Goal: Task Accomplishment & Management: Use online tool/utility

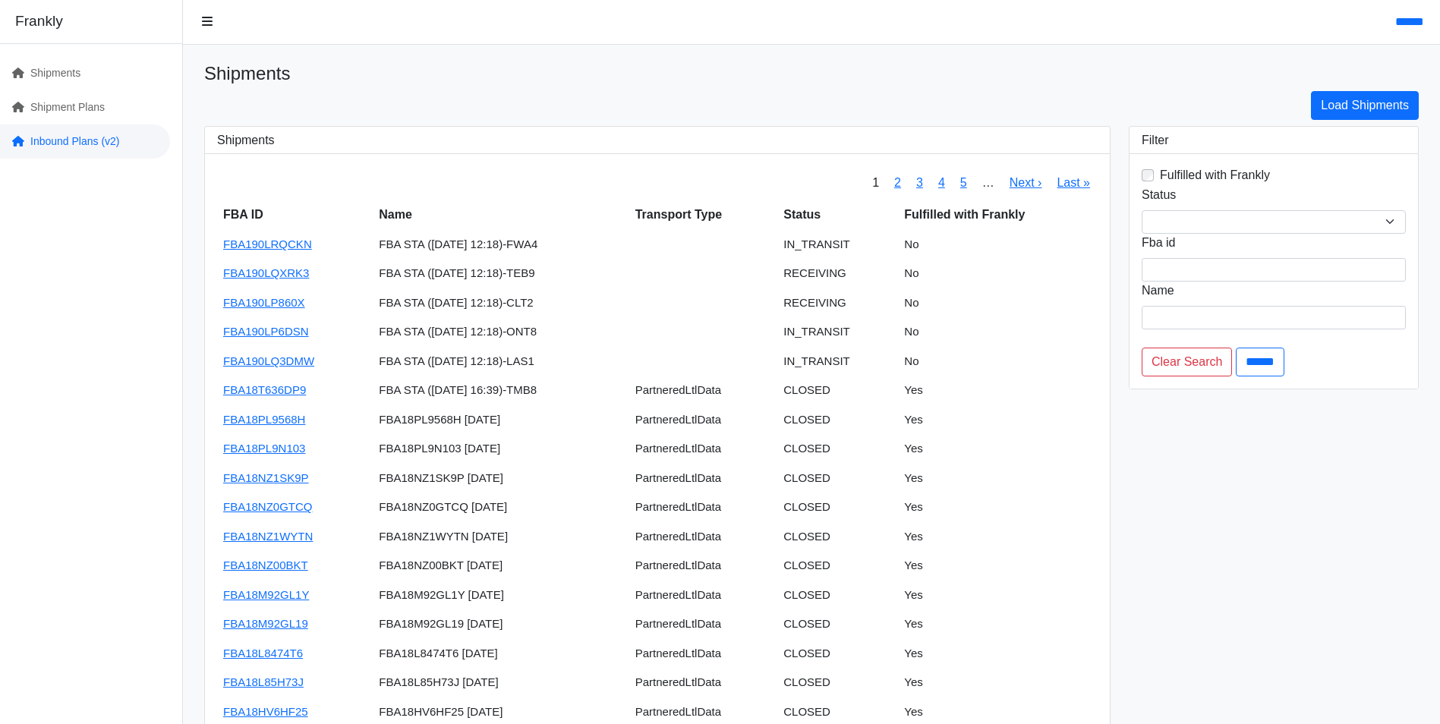
click at [49, 140] on link "Inbound Plans (v2)" at bounding box center [85, 141] width 170 height 34
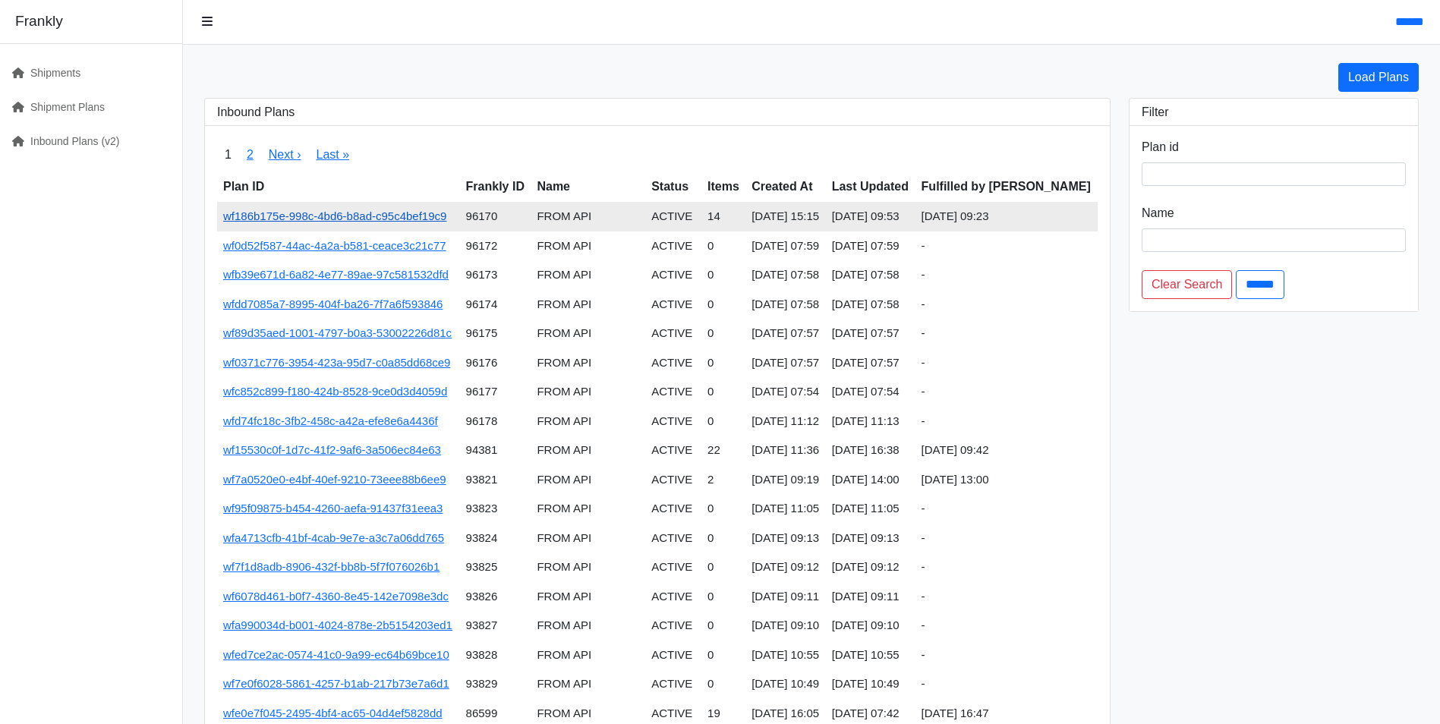
click at [406, 218] on link "wf186b175e-998c-4bd6-b8ad-c95c4bef19c9" at bounding box center [334, 215] width 223 height 13
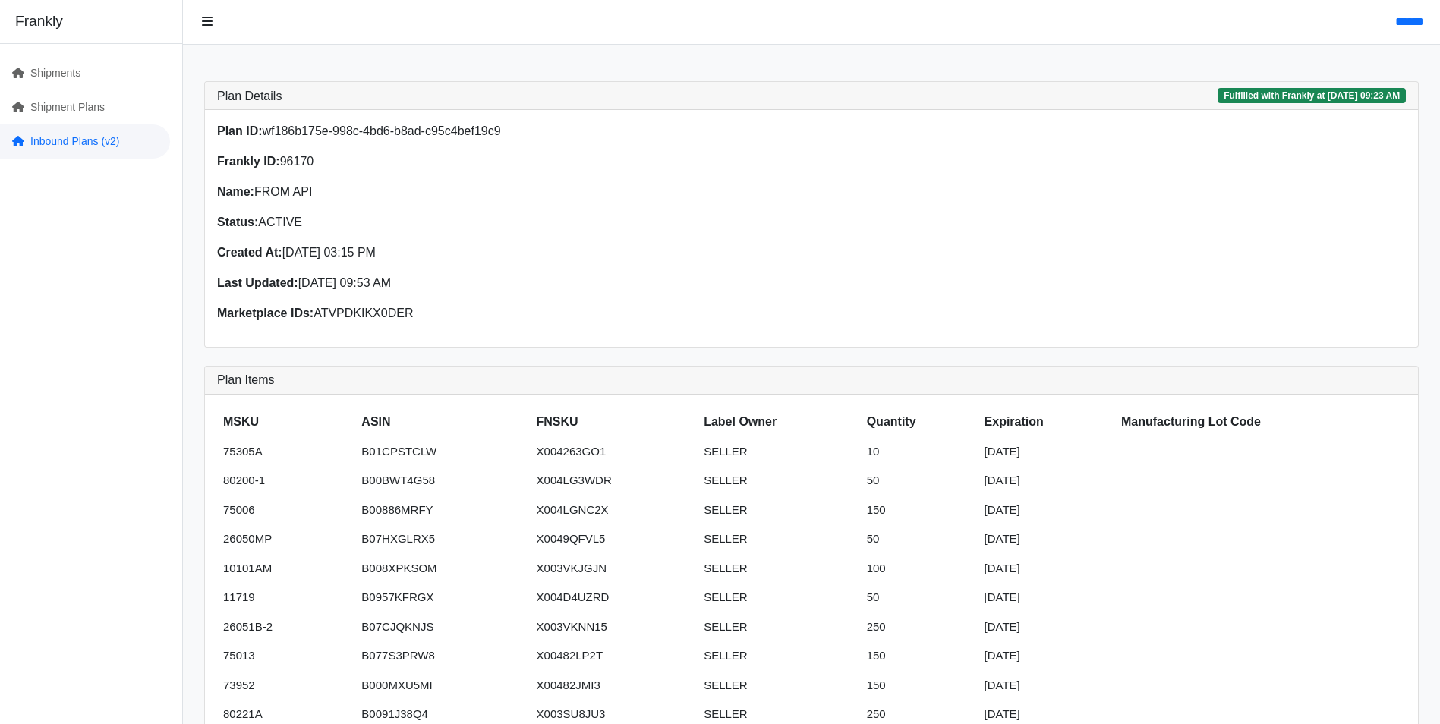
click at [65, 145] on link "Inbound Plans (v2)" at bounding box center [85, 141] width 170 height 34
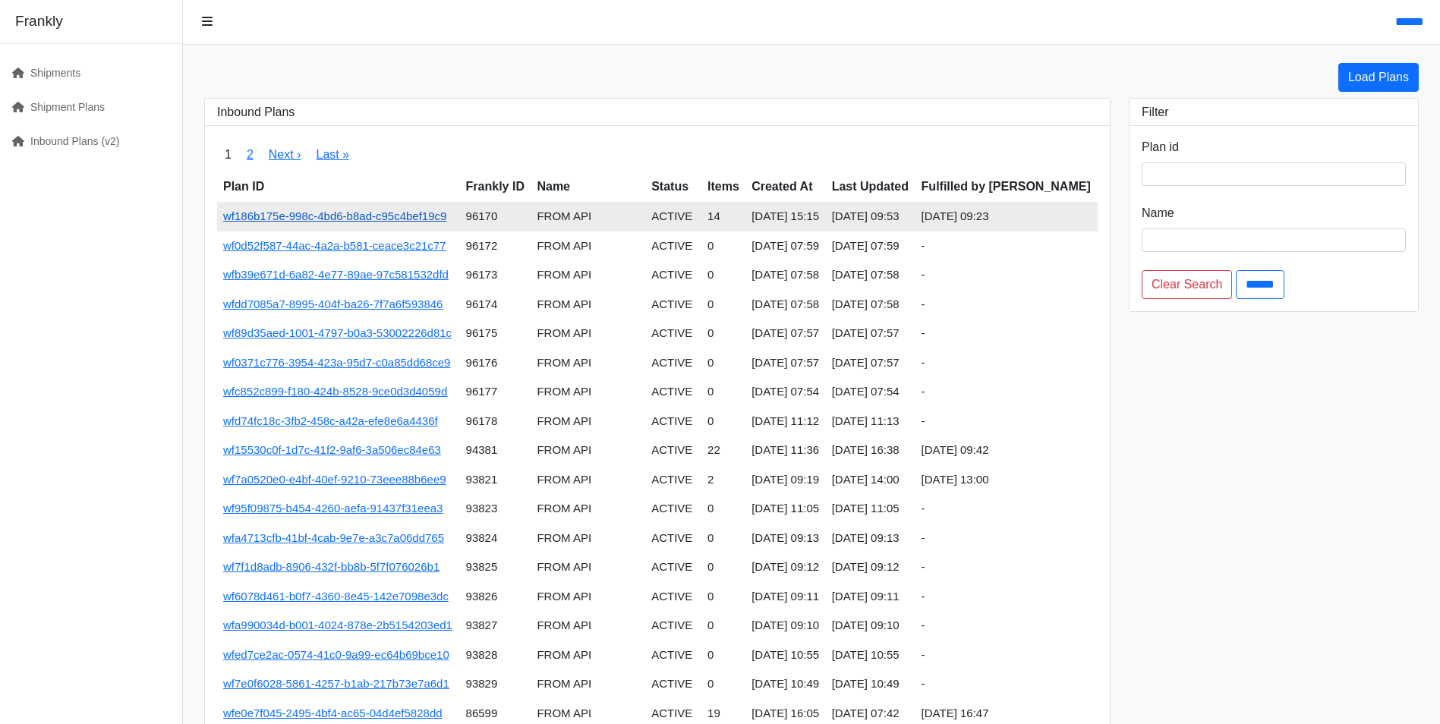
click at [345, 212] on link "wf186b175e-998c-4bd6-b8ad-c95c4bef19c9" at bounding box center [334, 215] width 223 height 13
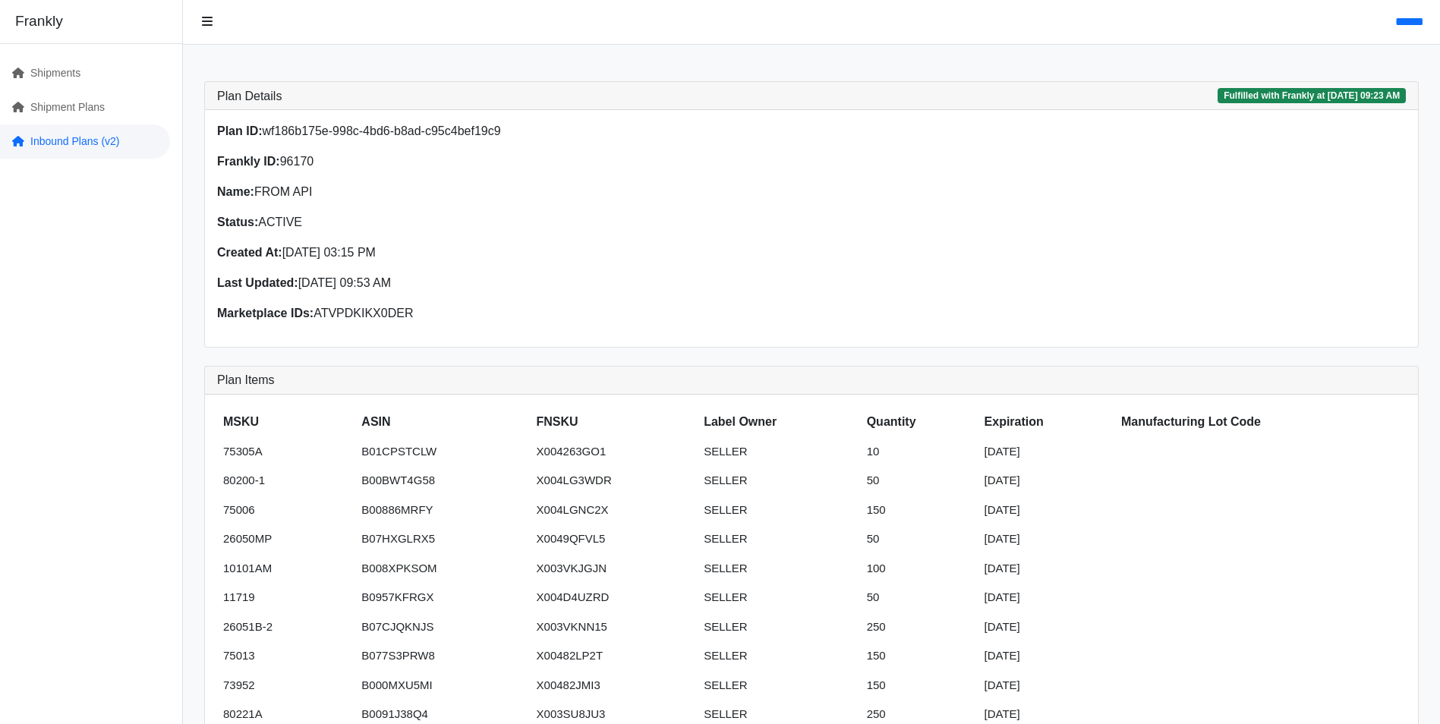
click at [79, 144] on link "Inbound Plans (v2)" at bounding box center [85, 141] width 170 height 34
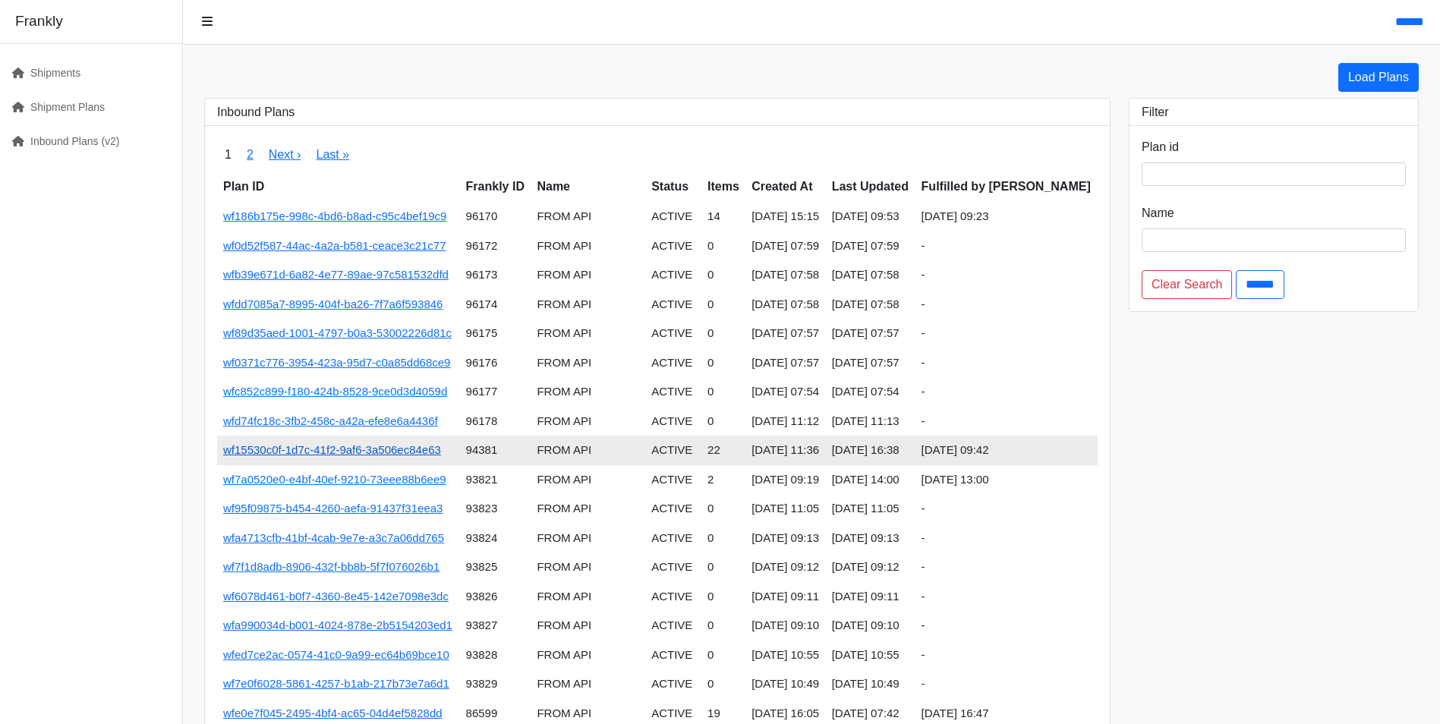
click at [383, 454] on link "wf15530c0f-1d7c-41f2-9af6-3a506ec84e63" at bounding box center [332, 449] width 218 height 13
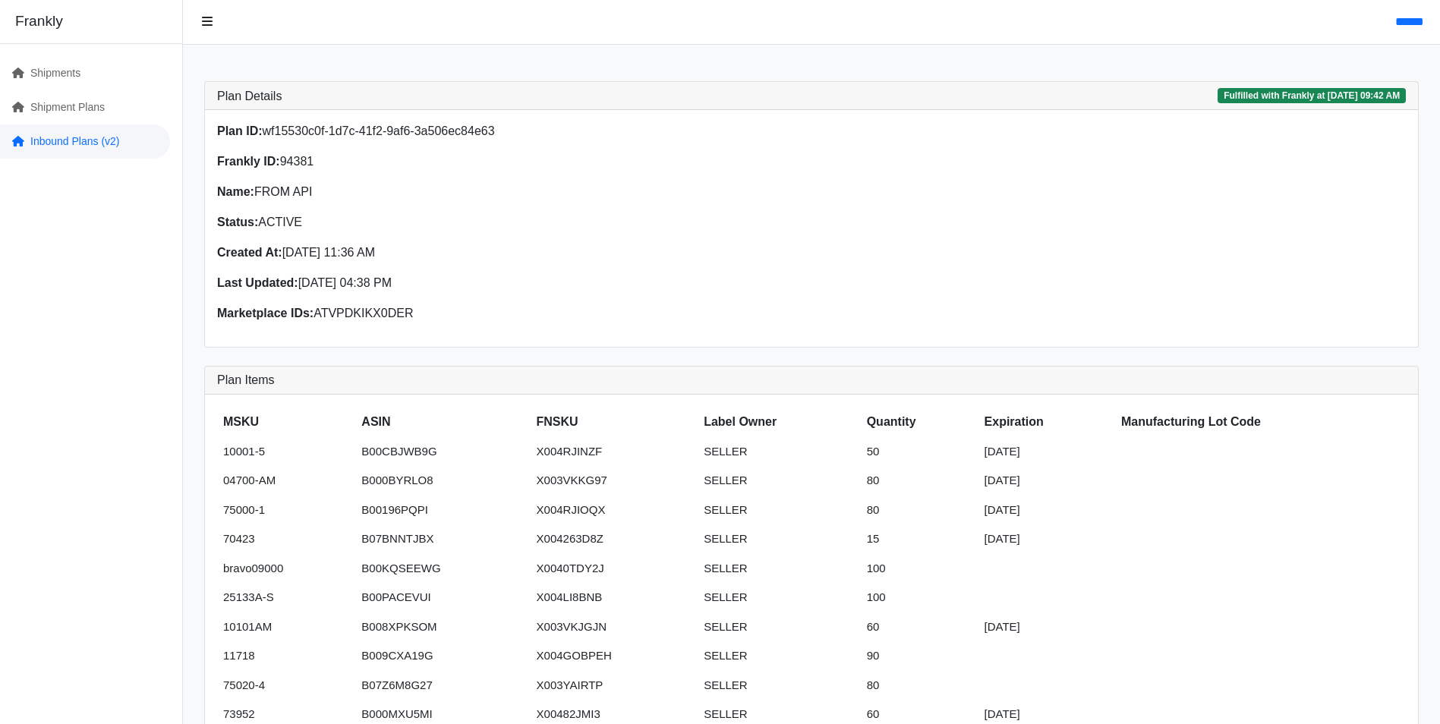
click at [61, 146] on link "Inbound Plans (v2)" at bounding box center [85, 141] width 170 height 34
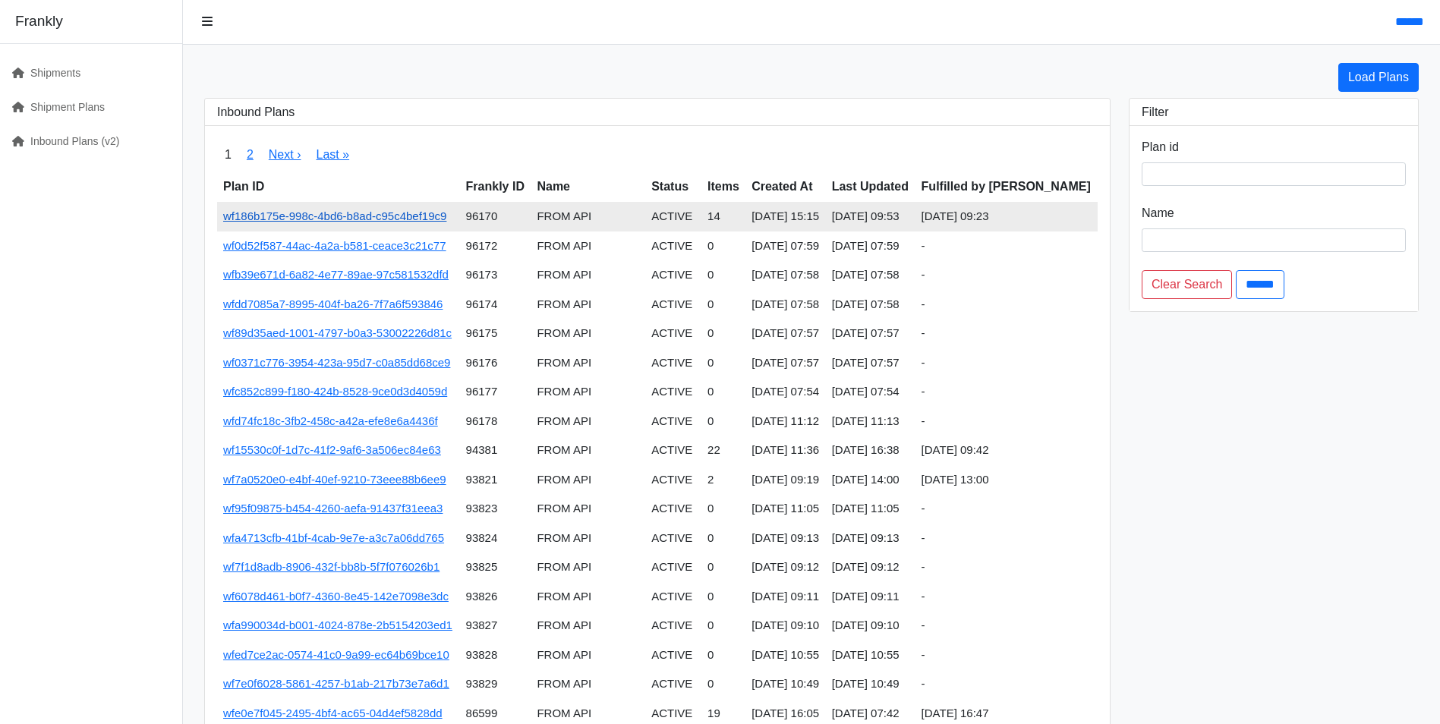
click at [425, 219] on link "wf186b175e-998c-4bd6-b8ad-c95c4bef19c9" at bounding box center [334, 215] width 223 height 13
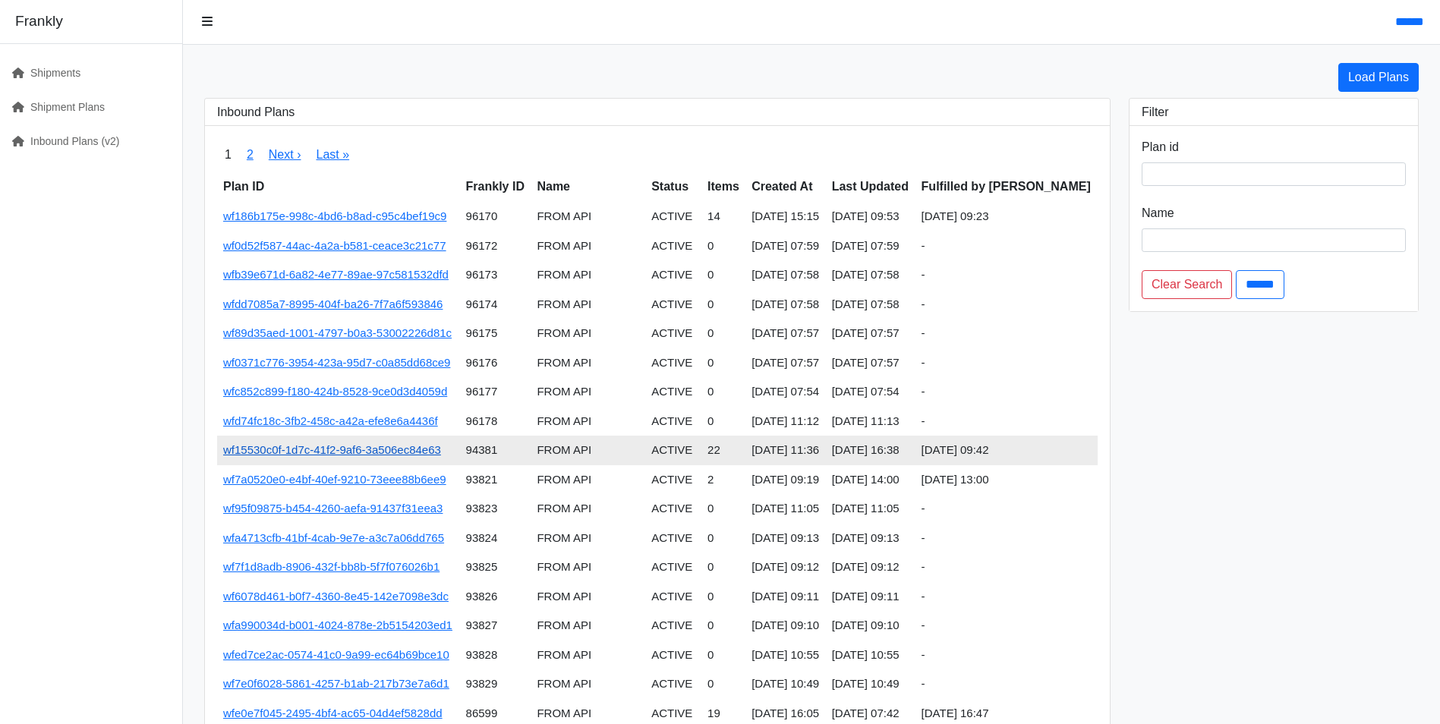
click at [378, 448] on link "wf15530c0f-1d7c-41f2-9af6-3a506ec84e63" at bounding box center [332, 449] width 218 height 13
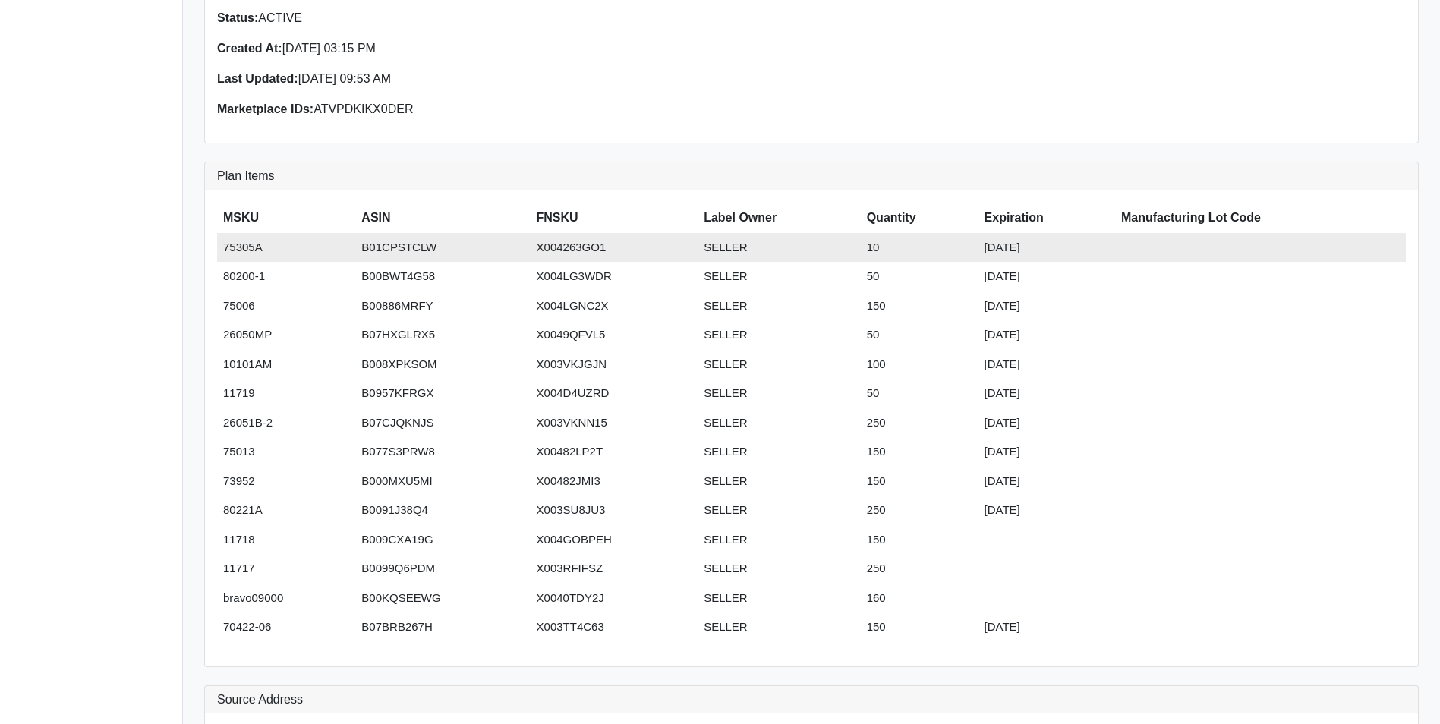
scroll to position [228, 0]
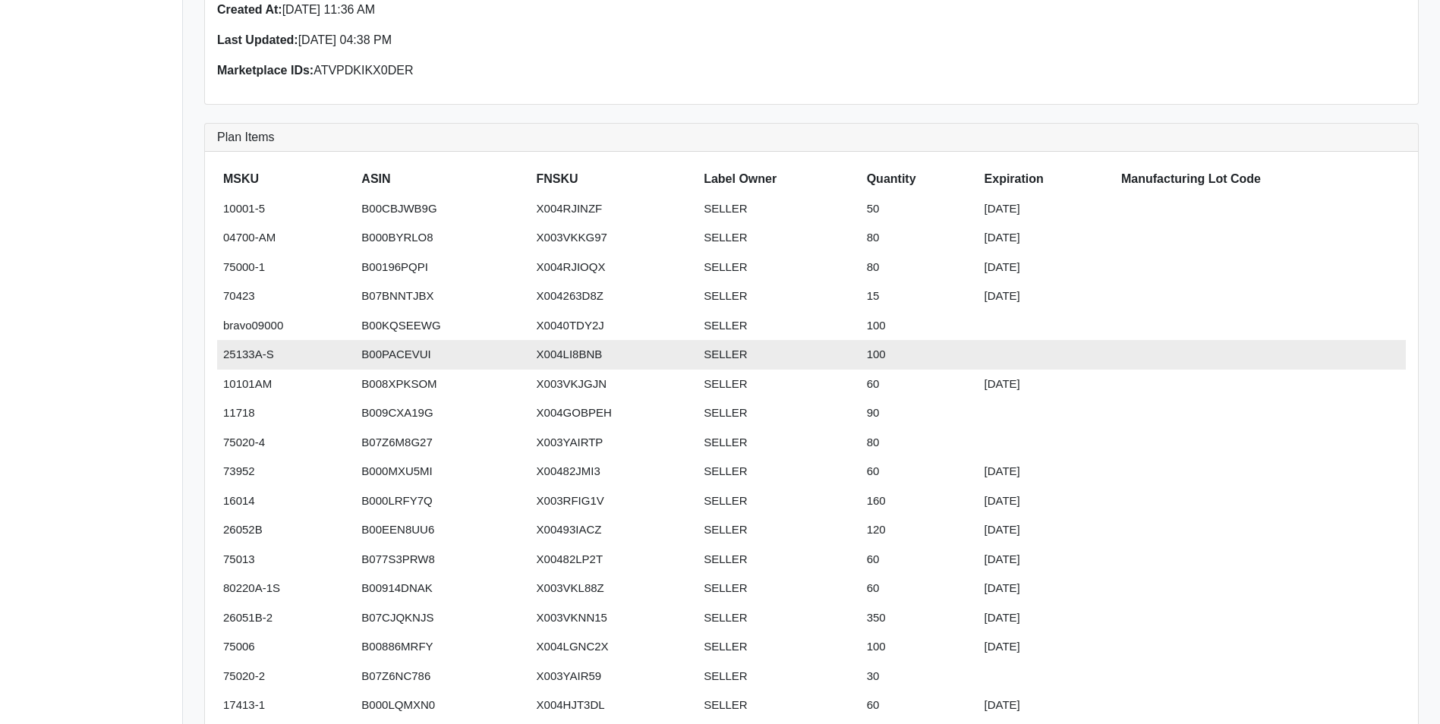
scroll to position [152, 0]
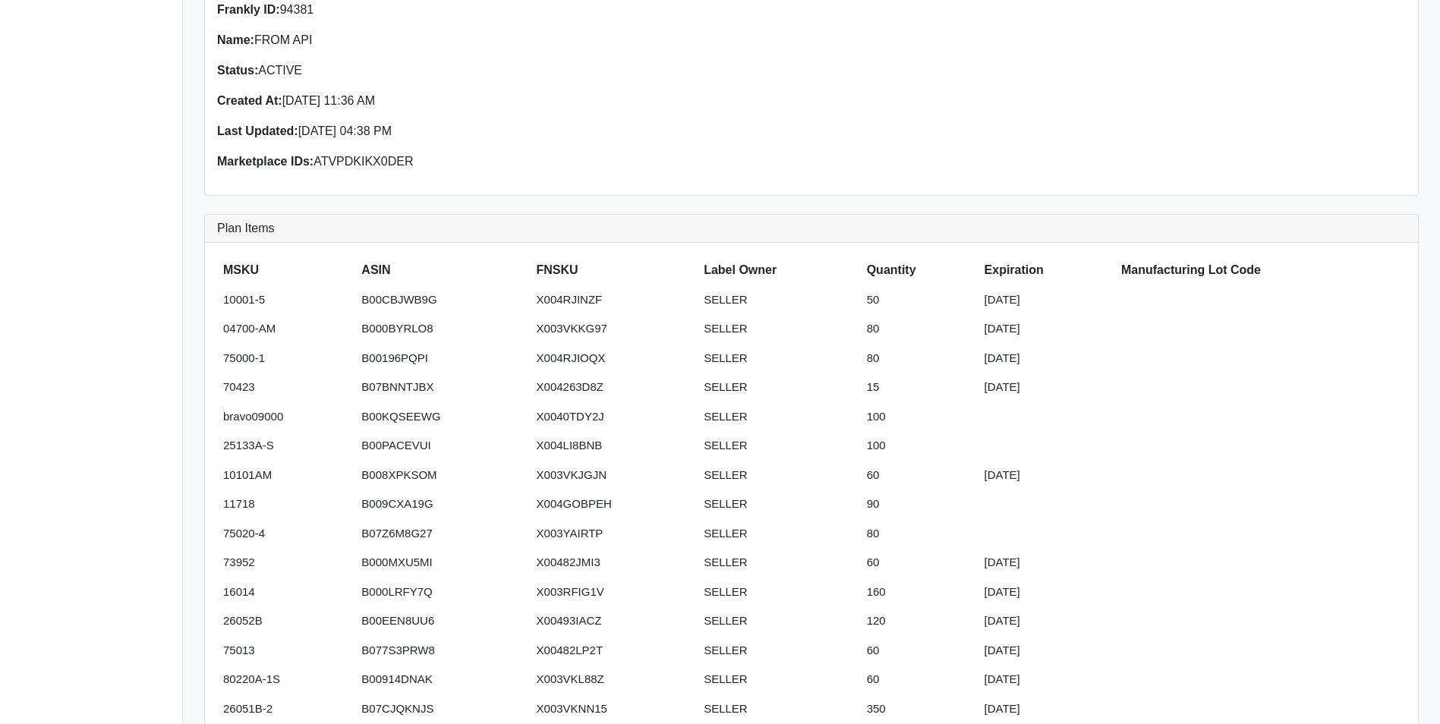
click at [126, 121] on div "Frankly Shipments Shipment Plans Inbound Plans (v2)" at bounding box center [91, 590] width 183 height 1484
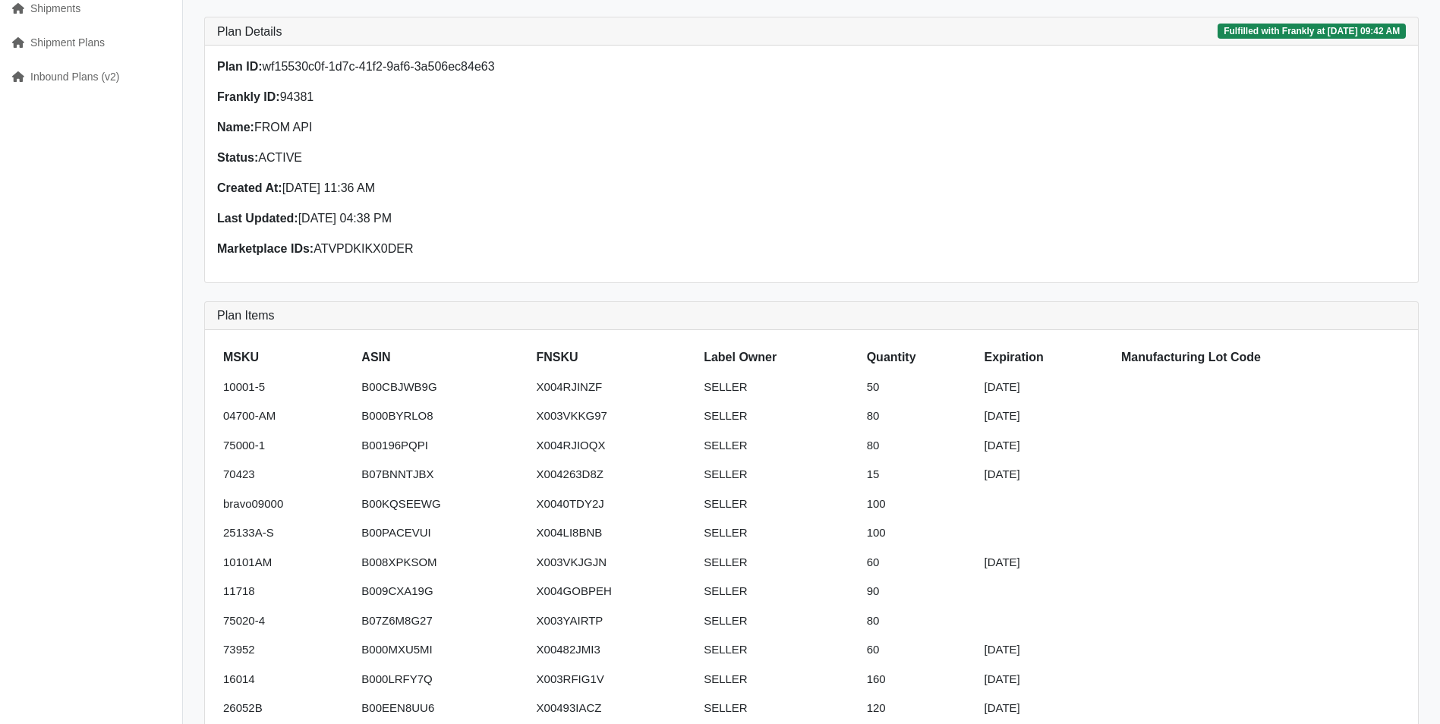
scroll to position [0, 0]
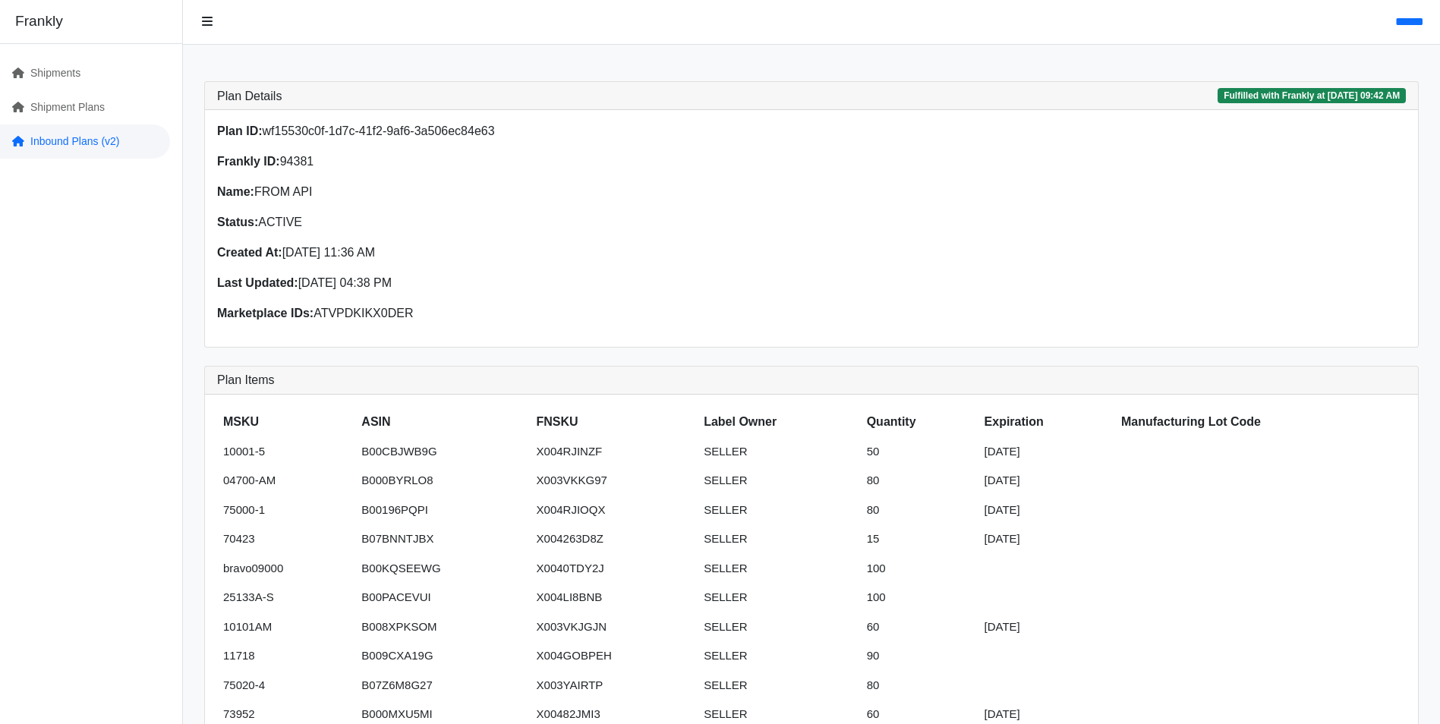
click at [52, 135] on link "Inbound Plans (v2)" at bounding box center [85, 141] width 170 height 34
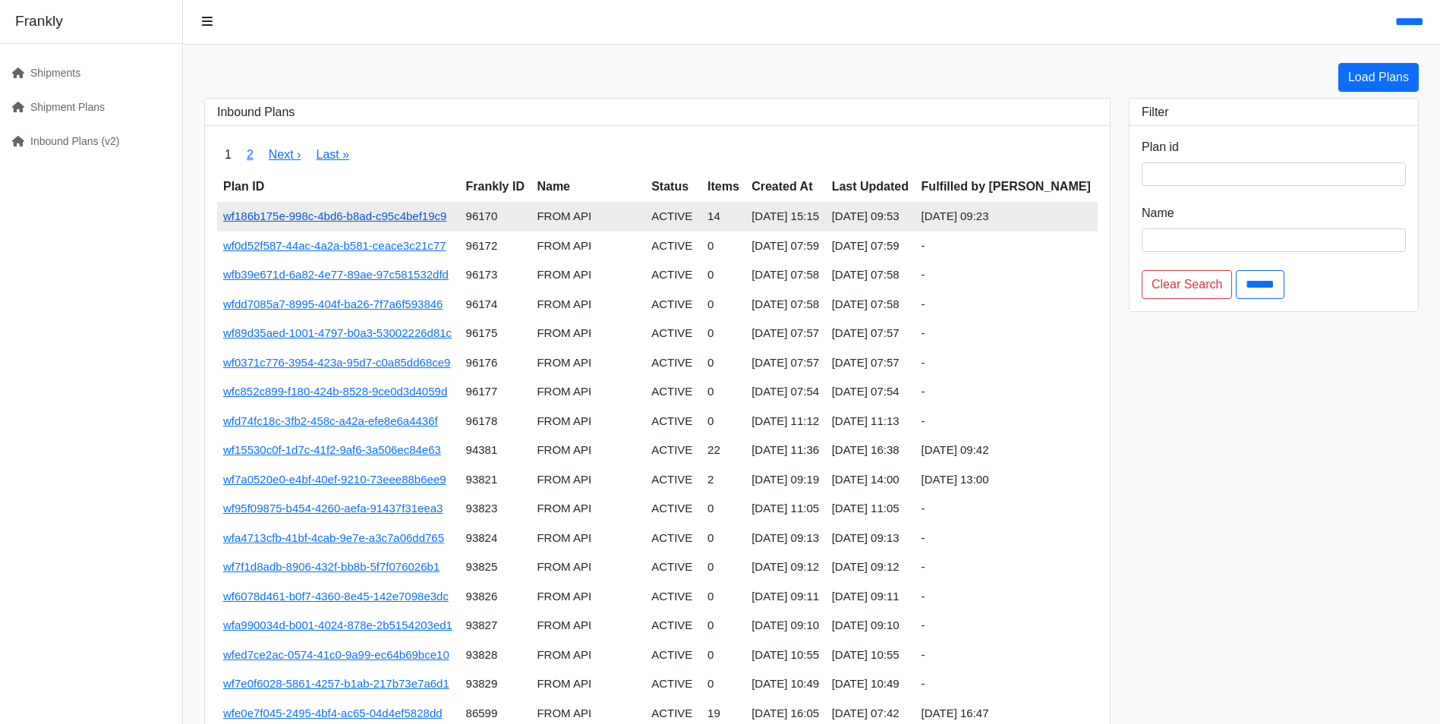
click at [354, 218] on link "wf186b175e-998c-4bd6-b8ad-c95c4bef19c9" at bounding box center [334, 215] width 223 height 13
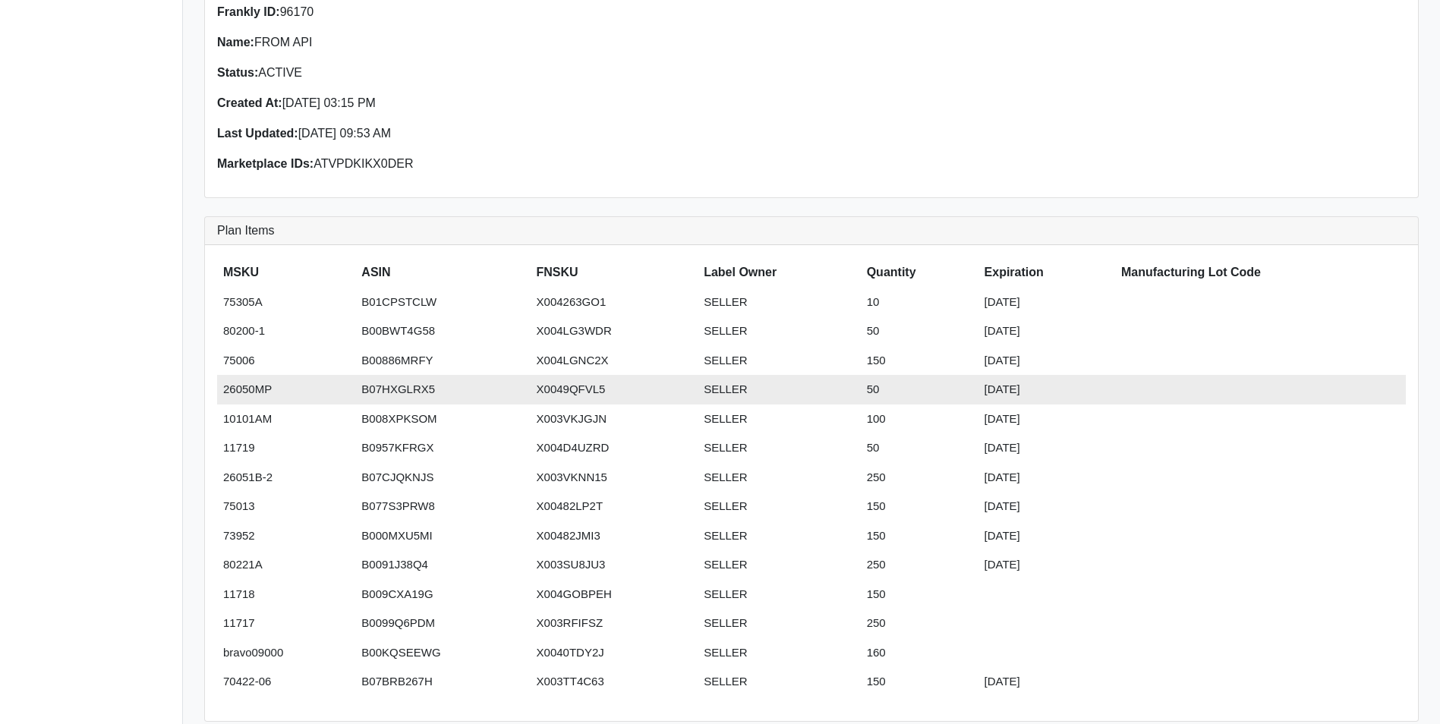
scroll to position [228, 0]
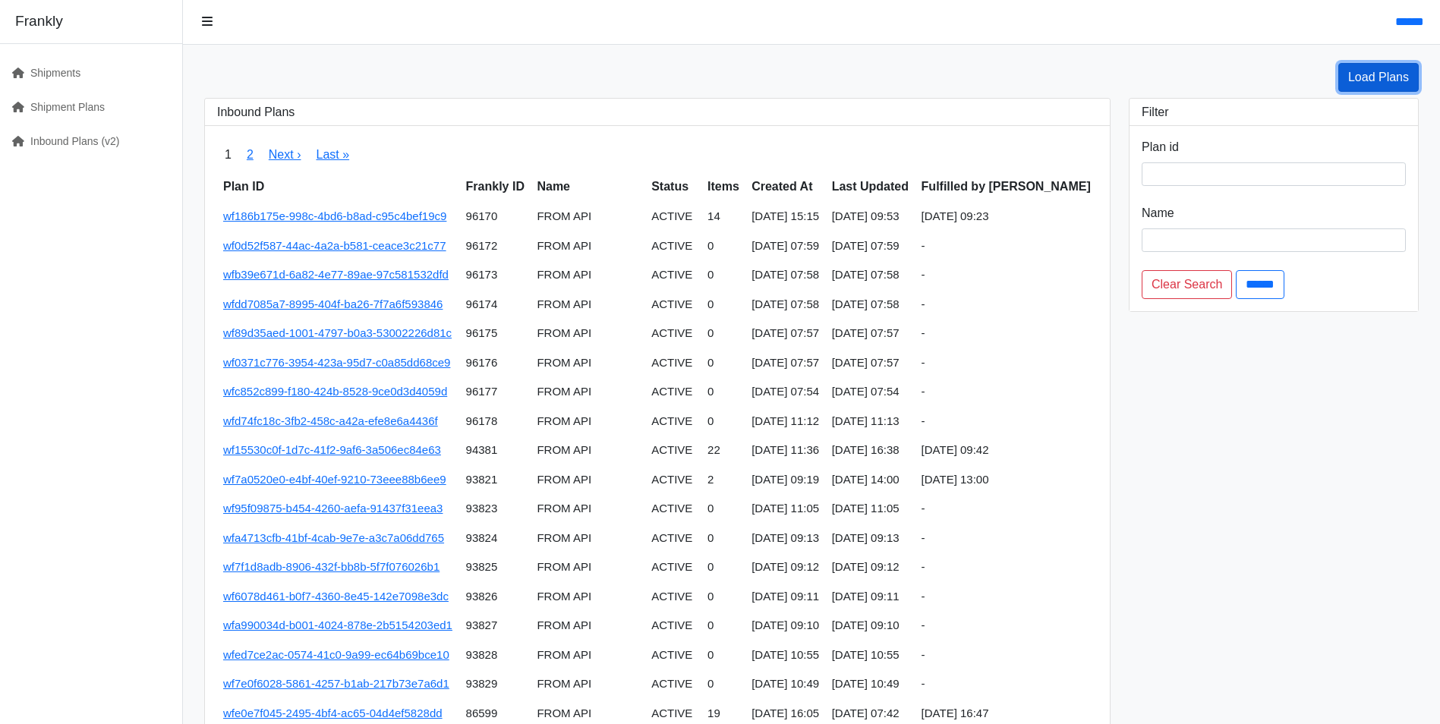
click at [1382, 77] on link "Load Plans" at bounding box center [1378, 77] width 80 height 29
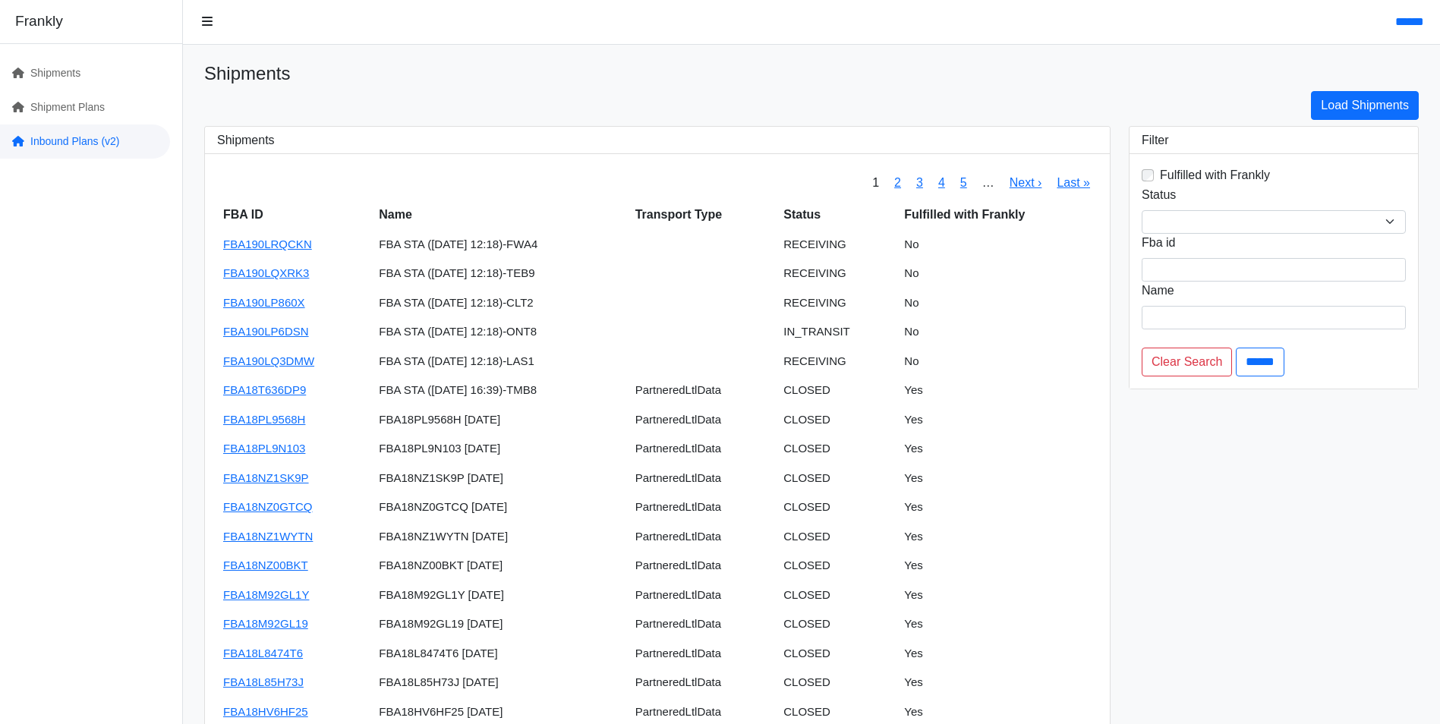
click at [86, 148] on link "Inbound Plans (v2)" at bounding box center [85, 141] width 170 height 34
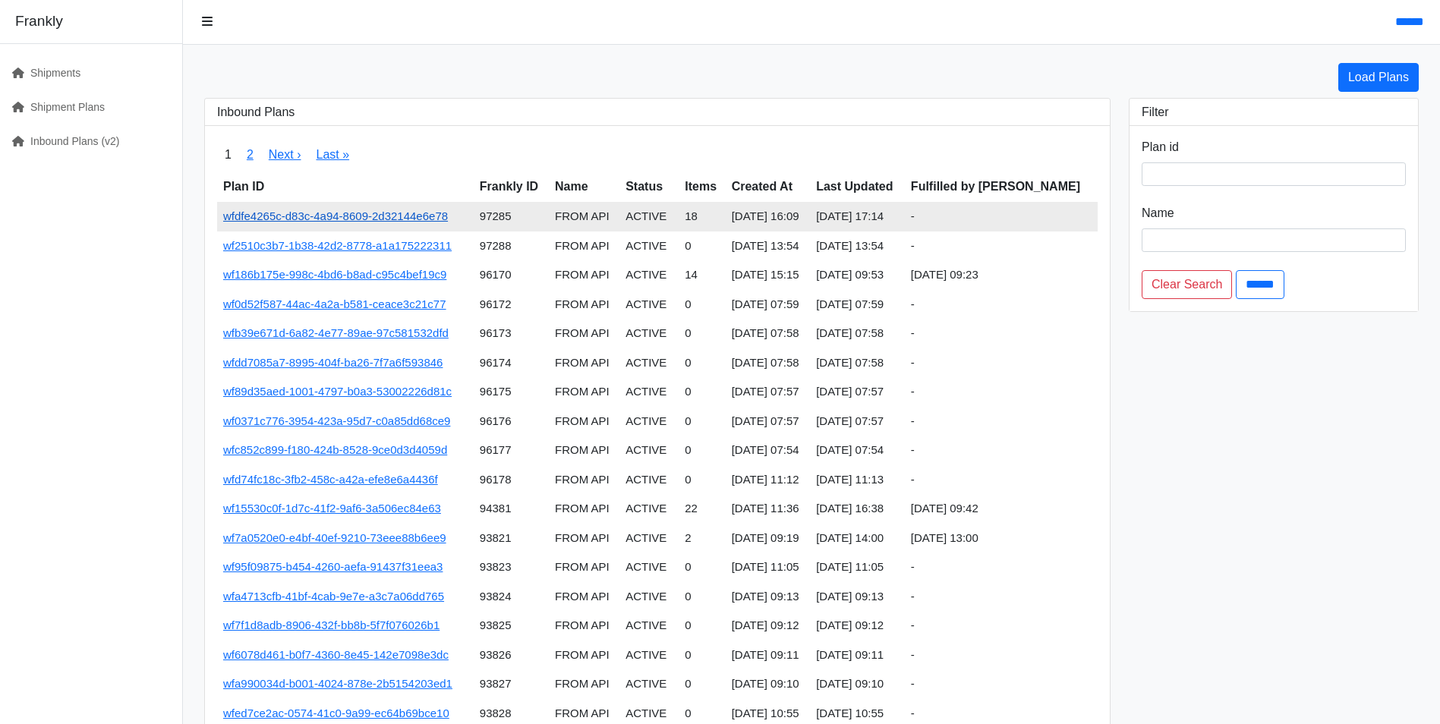
click at [430, 216] on link "wfdfe4265c-d83c-4a94-8609-2d32144e6e78" at bounding box center [335, 215] width 225 height 13
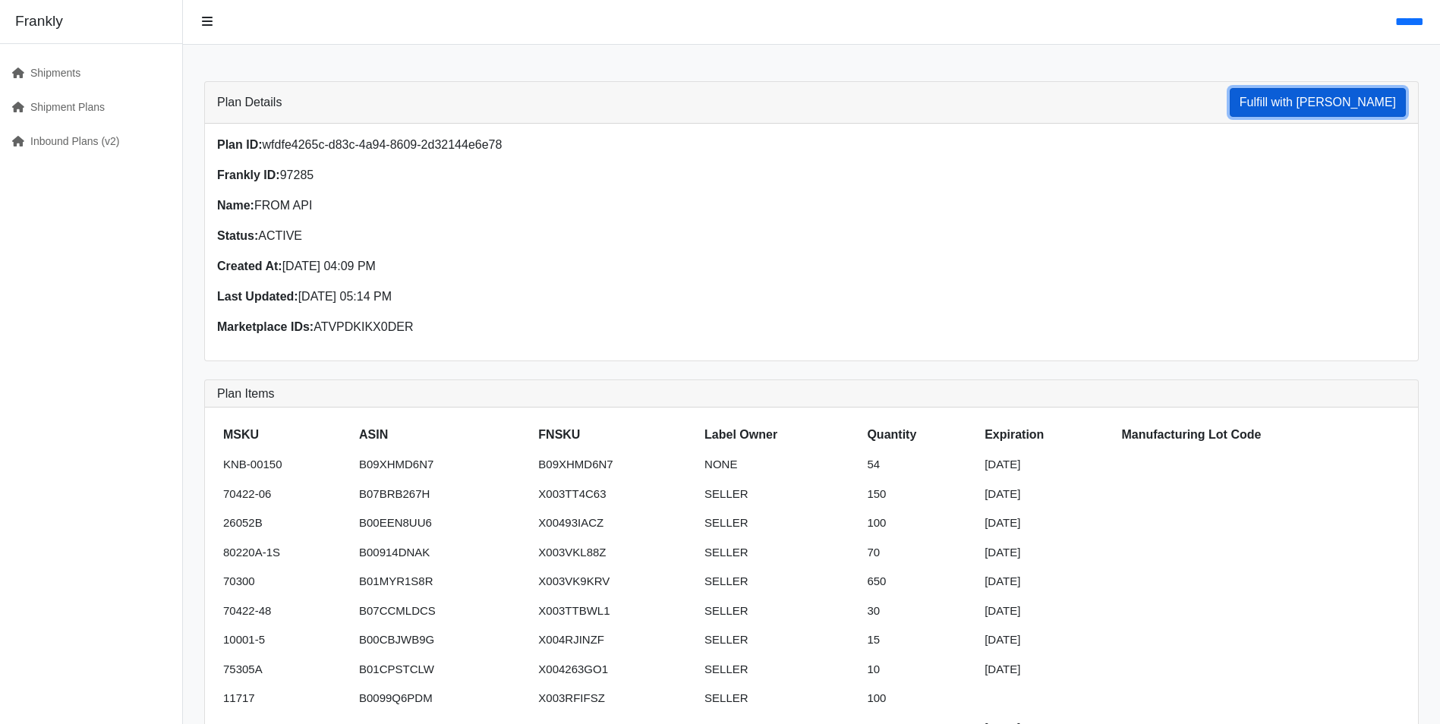
click at [1359, 105] on button "Fulfill with [PERSON_NAME]" at bounding box center [1317, 102] width 176 height 29
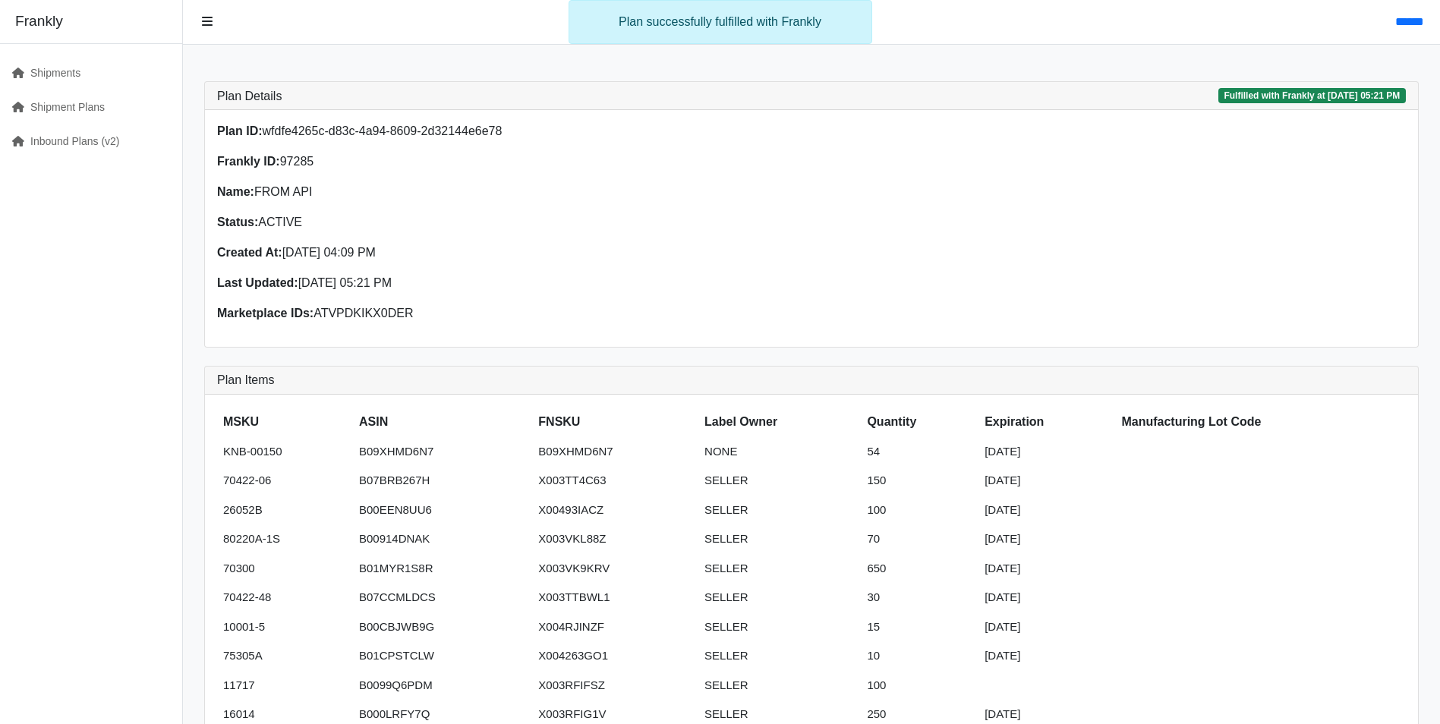
scroll to position [76, 0]
